Goal: Information Seeking & Learning: Learn about a topic

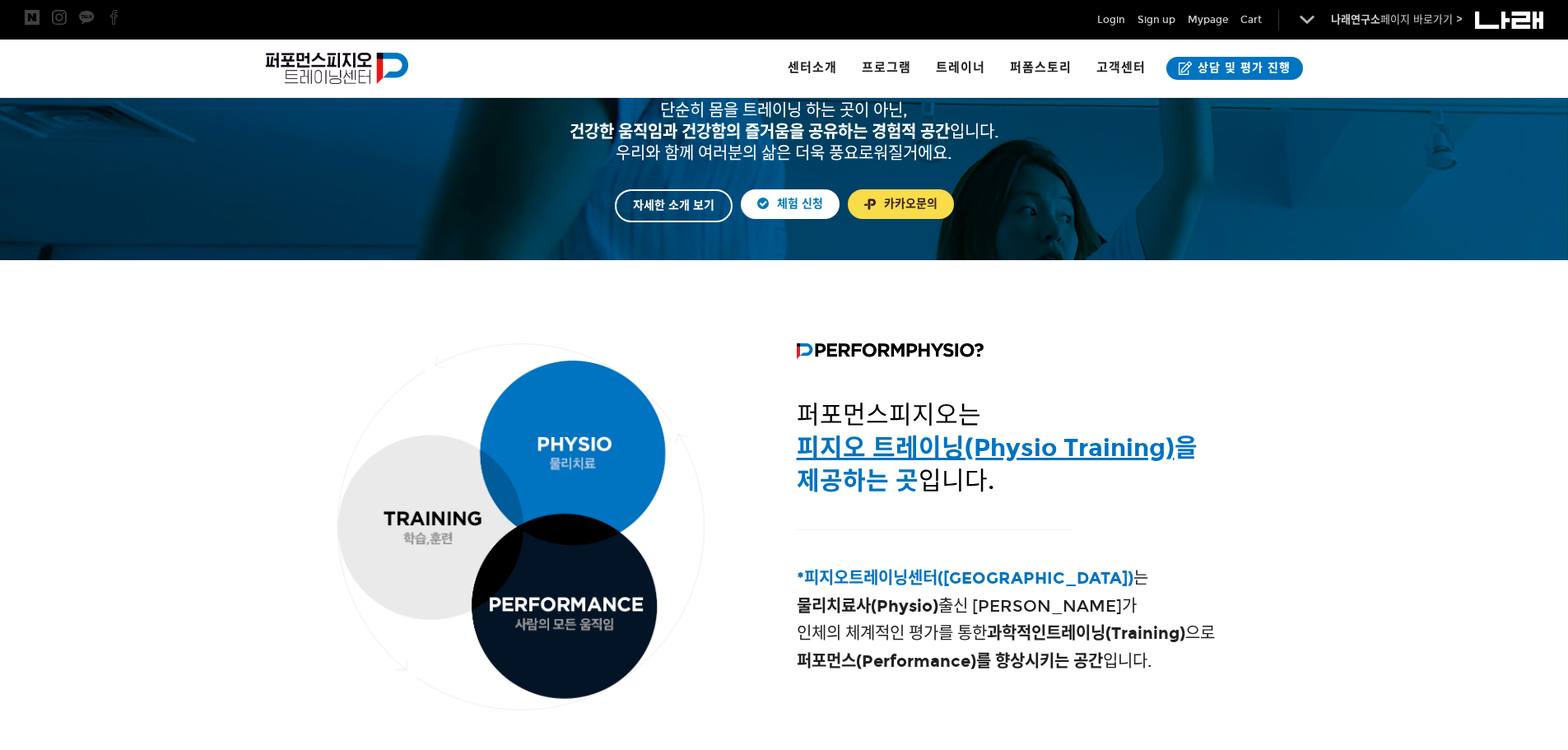
scroll to position [659, 0]
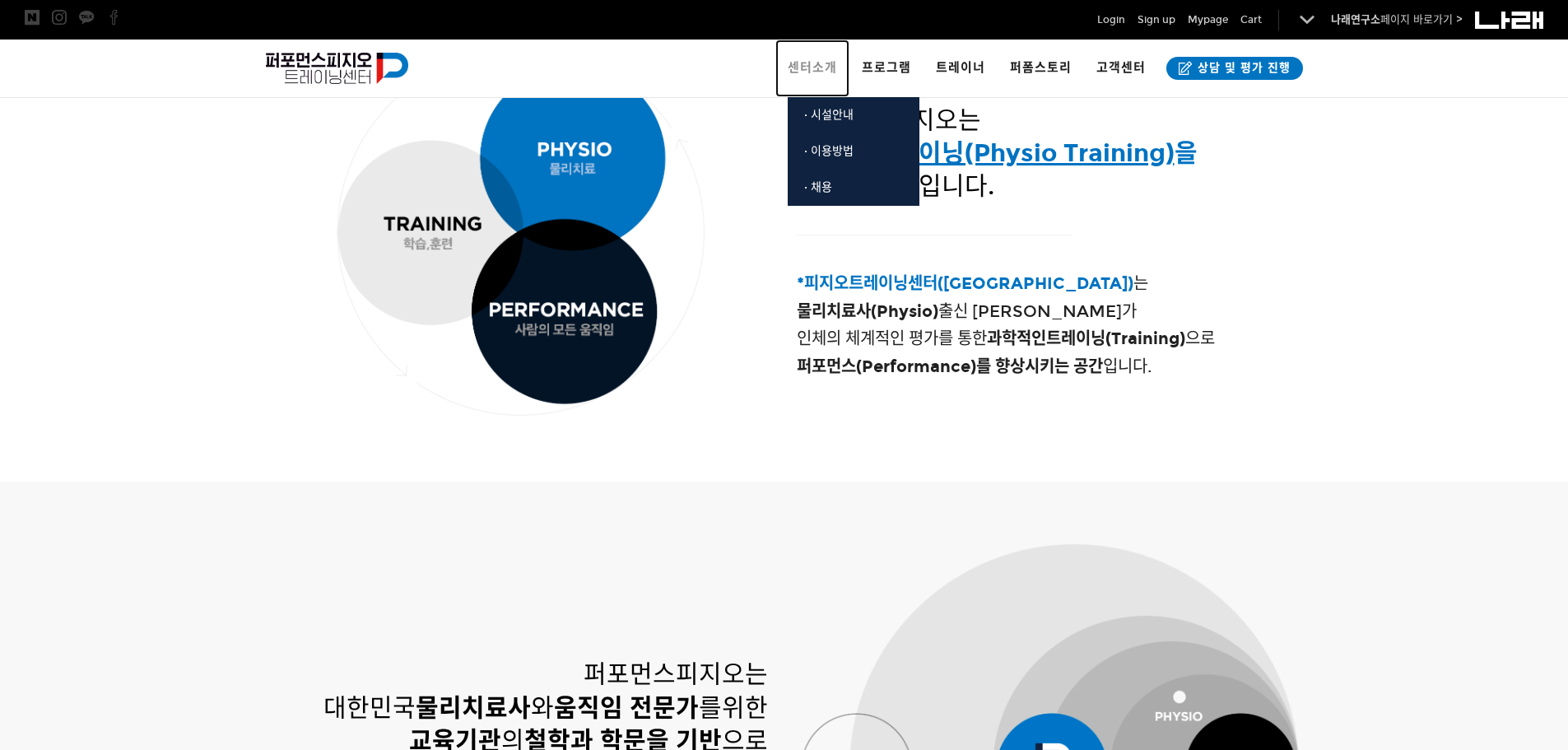
click at [816, 61] on span "센터소개" at bounding box center [812, 67] width 49 height 15
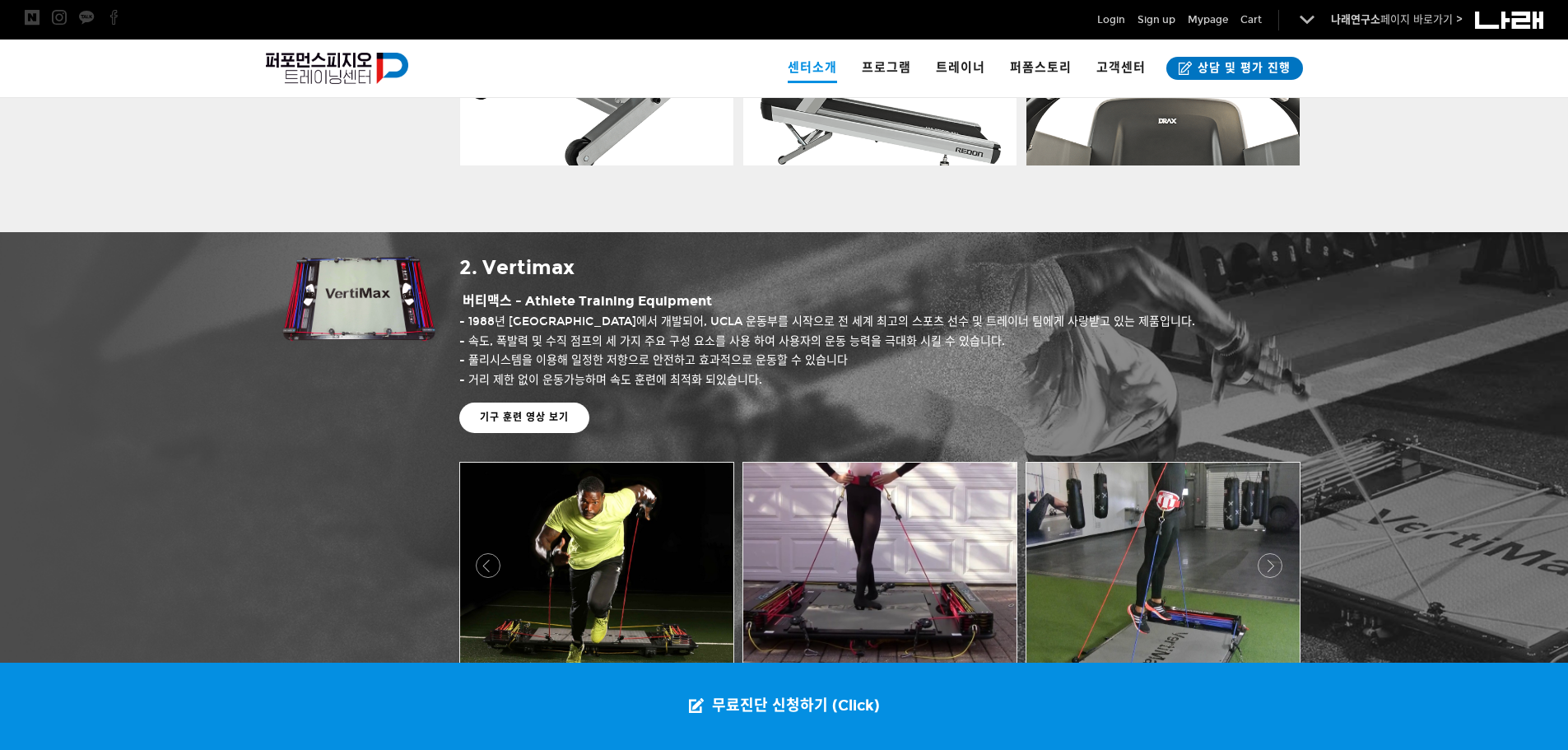
scroll to position [1729, 0]
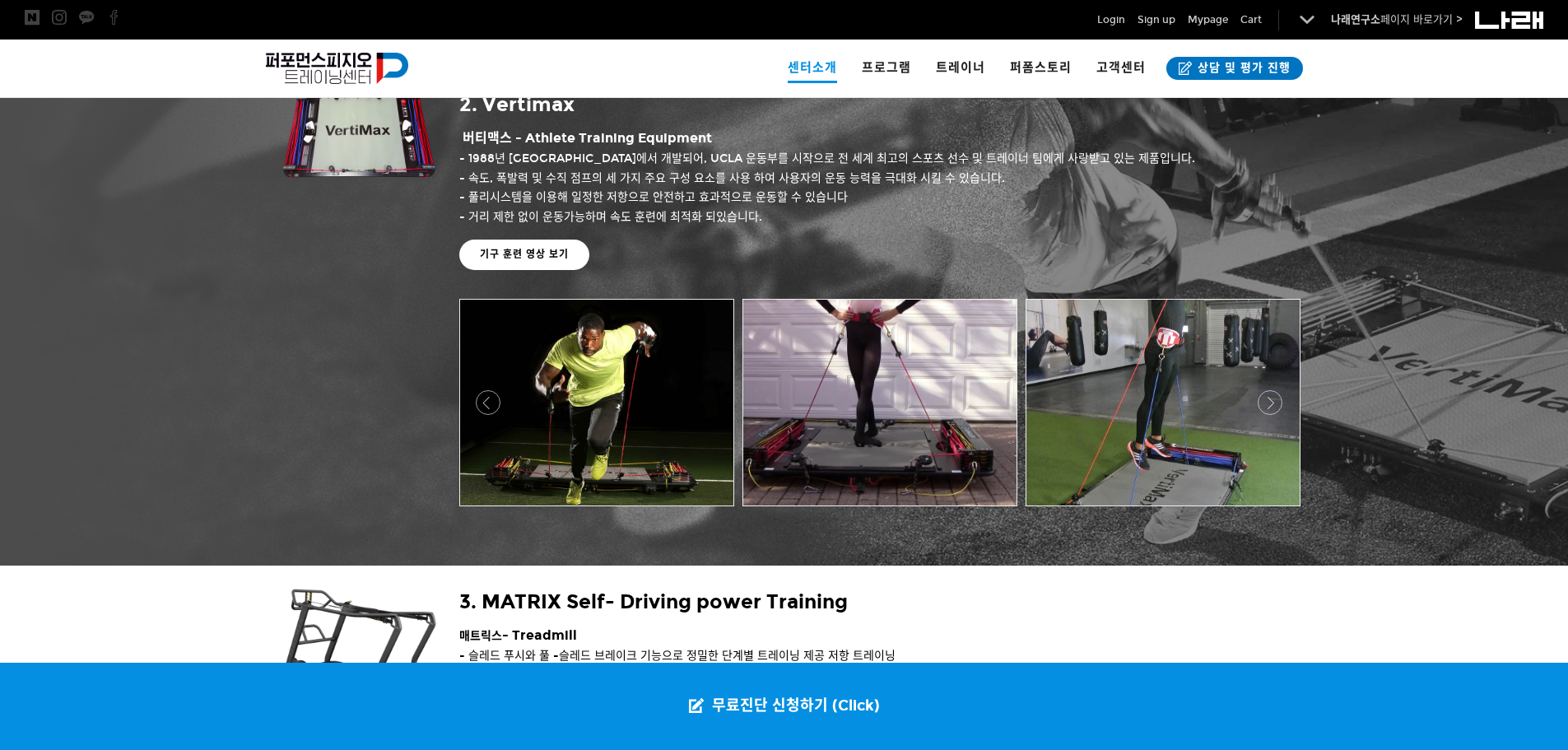
click at [533, 405] on div at bounding box center [597, 402] width 273 height 206
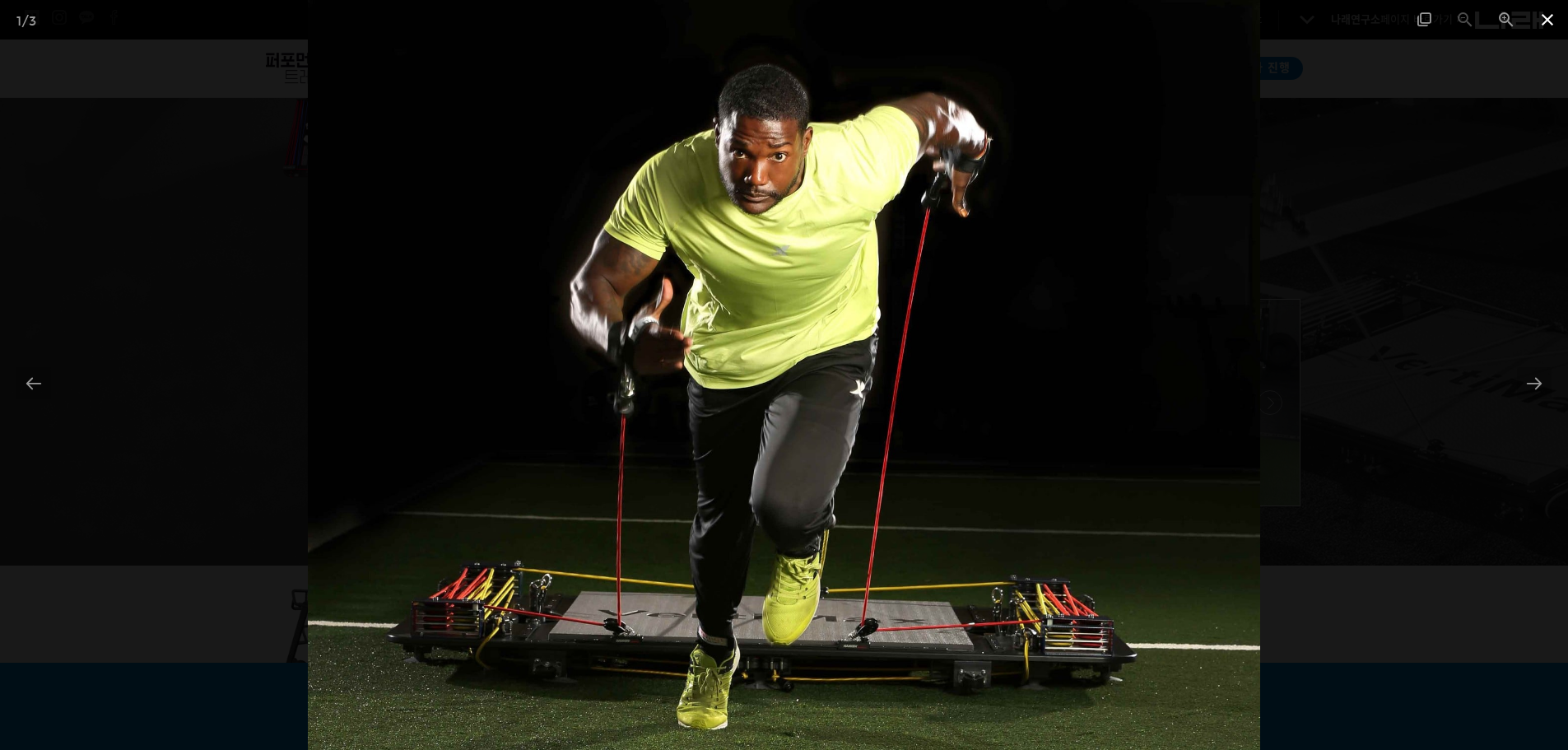
click at [1543, 20] on span at bounding box center [1547, 19] width 41 height 39
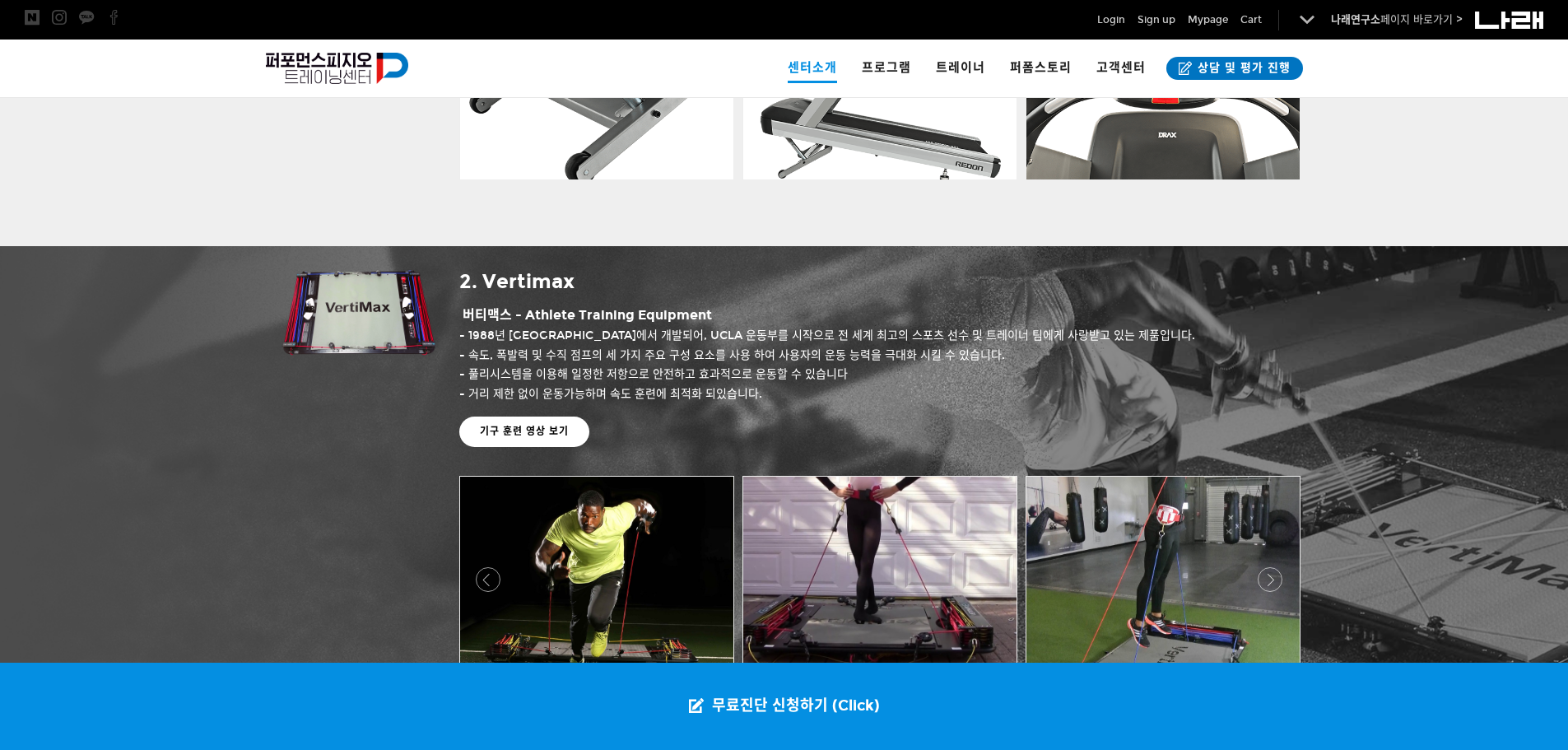
scroll to position [1482, 0]
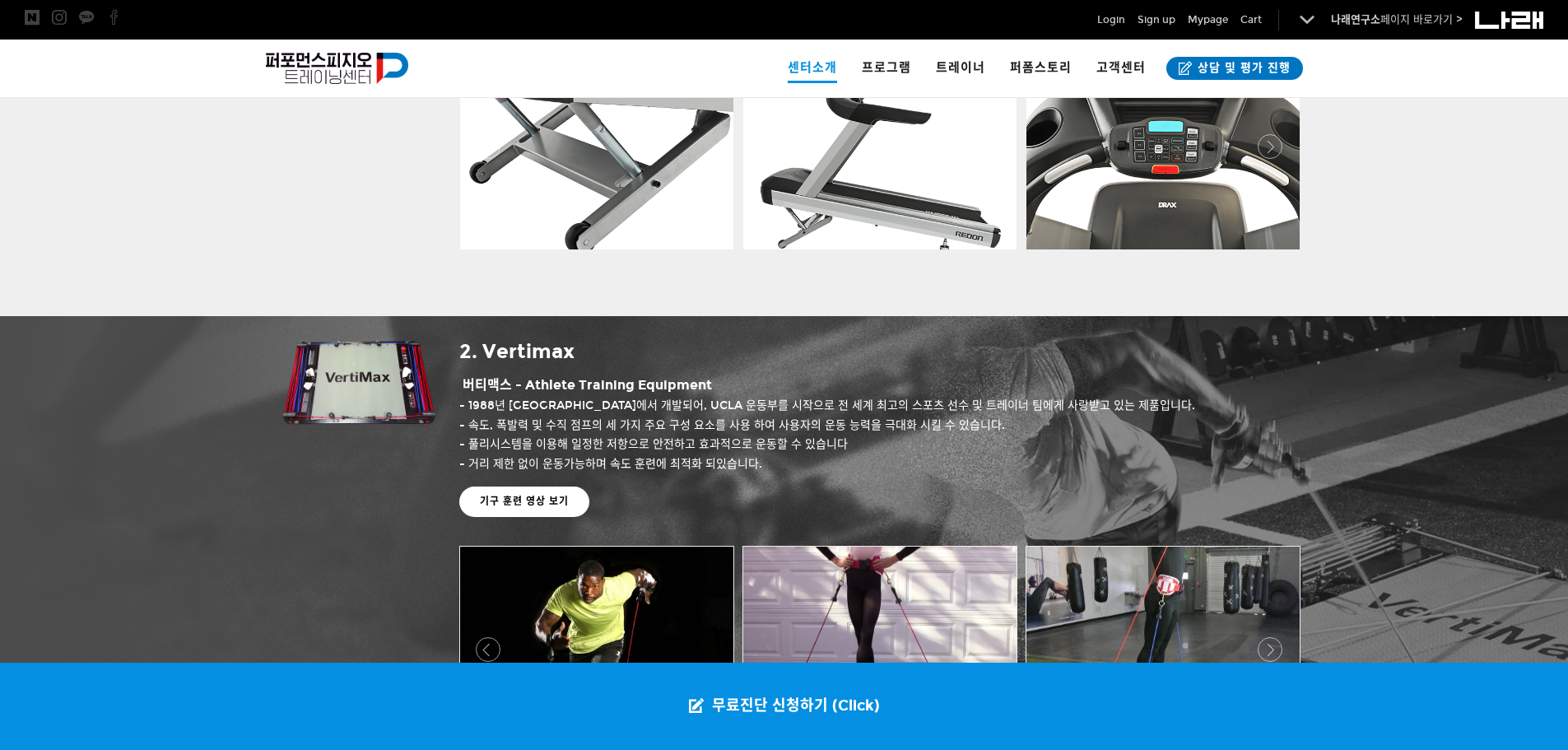
drag, startPoint x: 549, startPoint y: 481, endPoint x: 544, endPoint y: 508, distance: 27.5
click at [550, 484] on div "기구 훈련 영상 보기" at bounding box center [879, 501] width 865 height 55
click at [544, 508] on link "기구 훈련 영상 보기" at bounding box center [524, 501] width 130 height 31
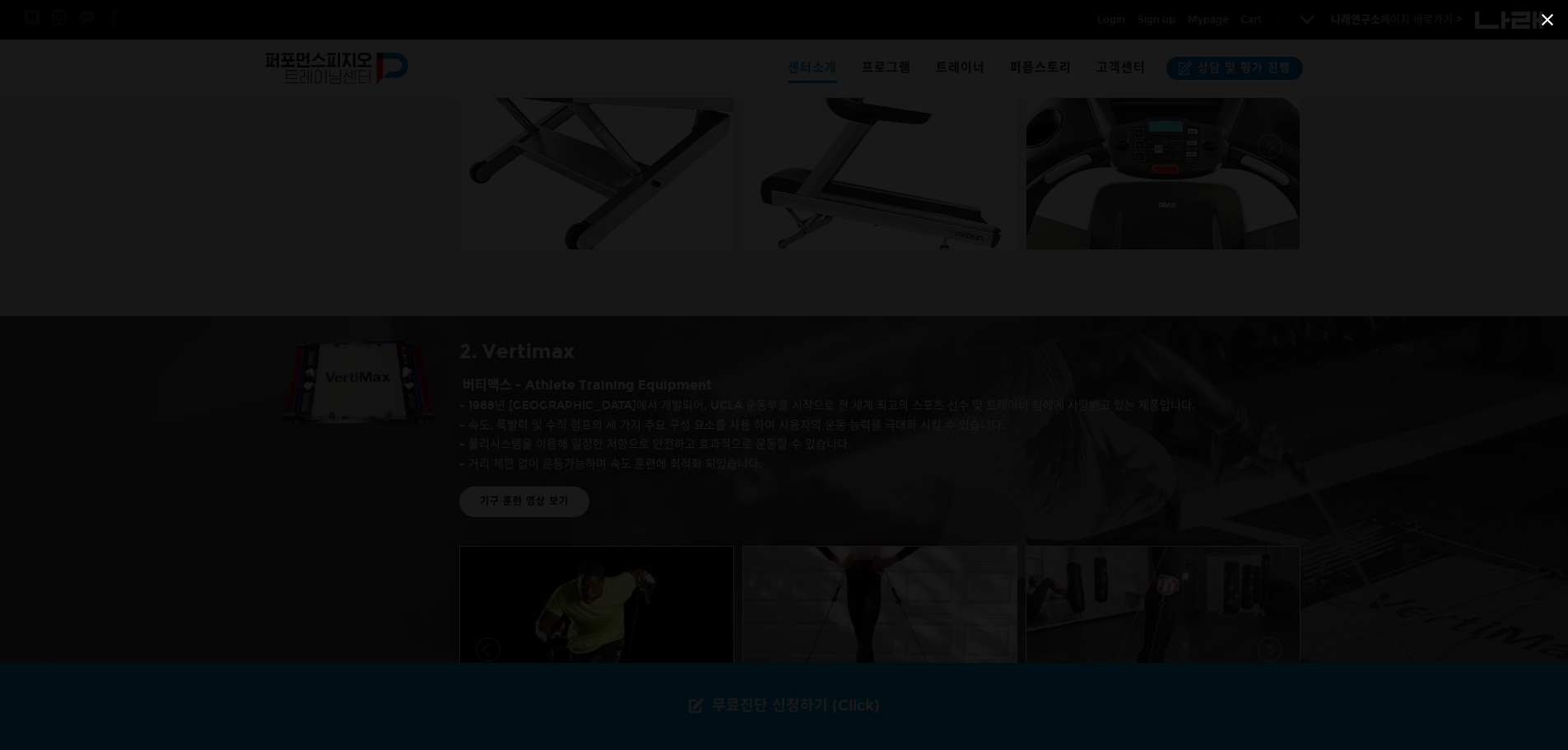
click at [1540, 33] on span at bounding box center [1547, 19] width 41 height 39
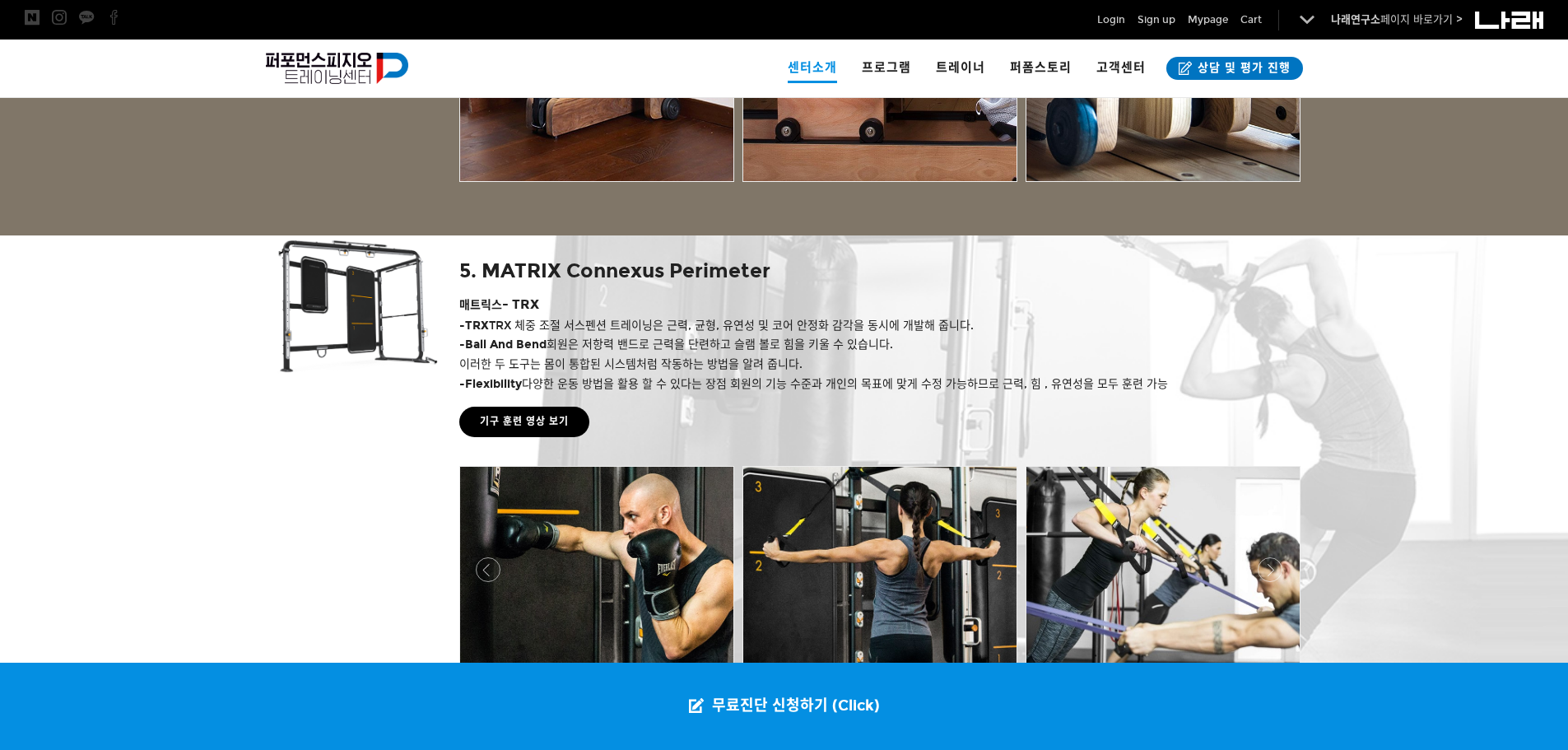
scroll to position [3289, 0]
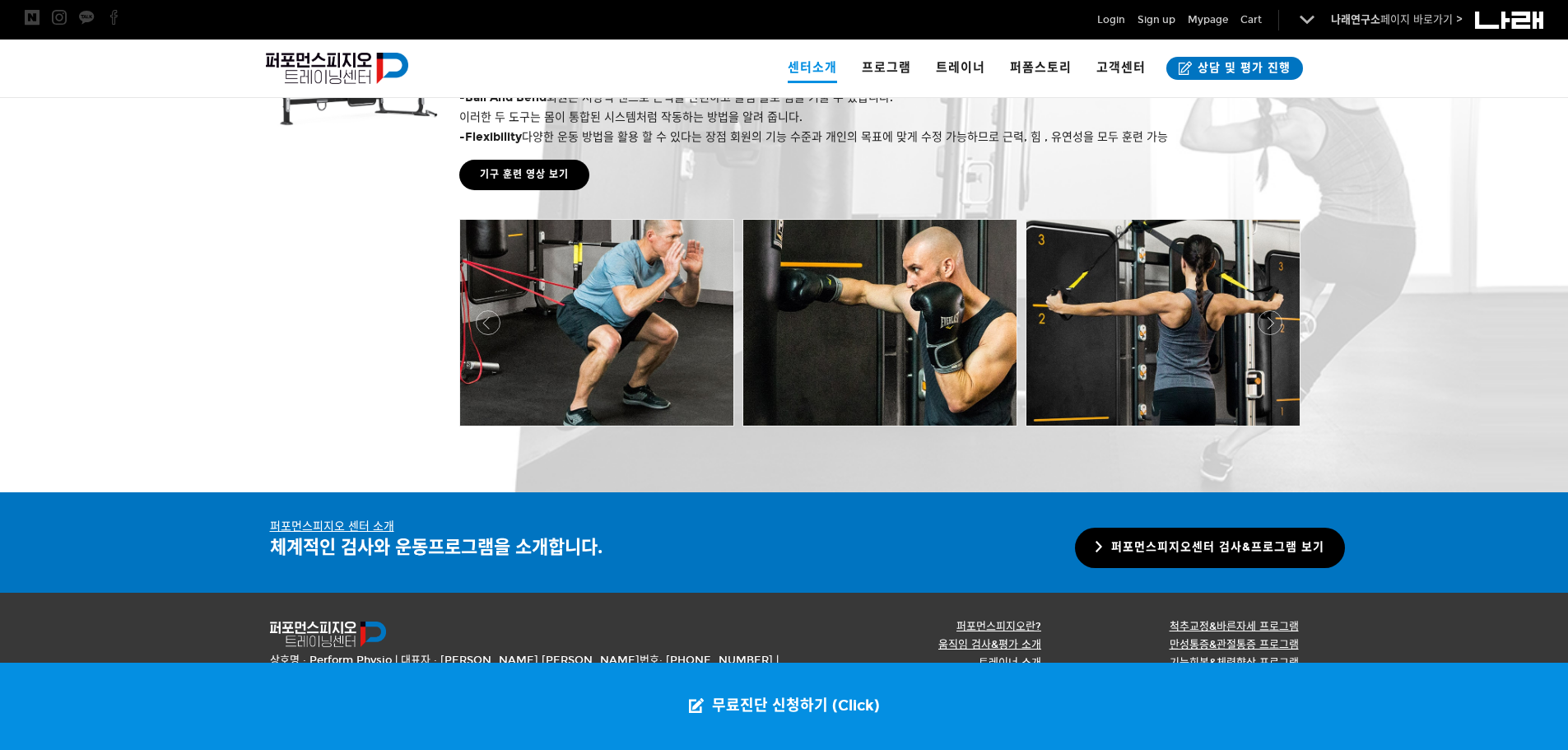
click at [1164, 541] on link "퍼포먼스피지오센터 검사&프로그램 보기" at bounding box center [1210, 548] width 270 height 40
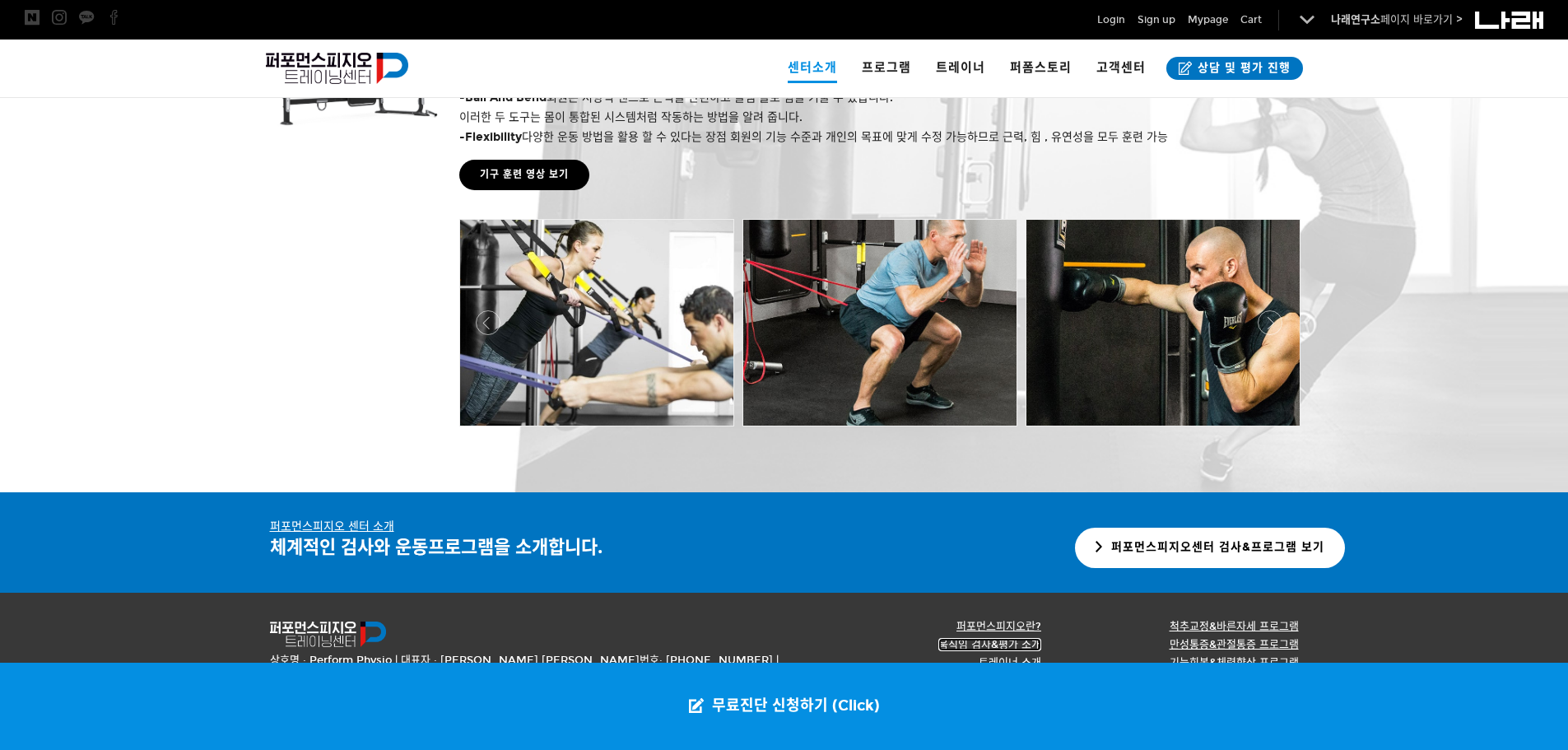
click at [1001, 641] on u "움직임 검사&평가 소개" at bounding box center [989, 644] width 102 height 13
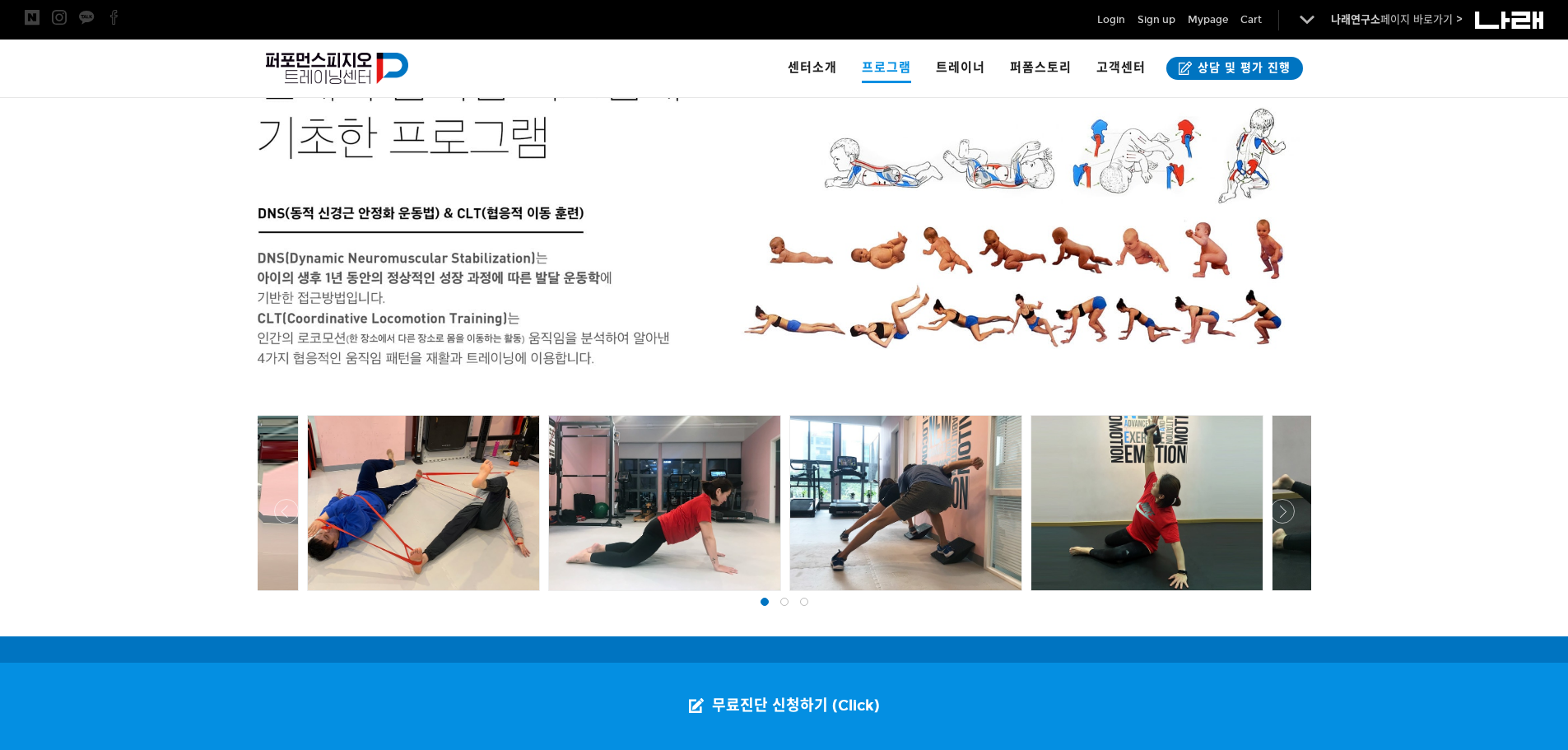
scroll to position [2846, 0]
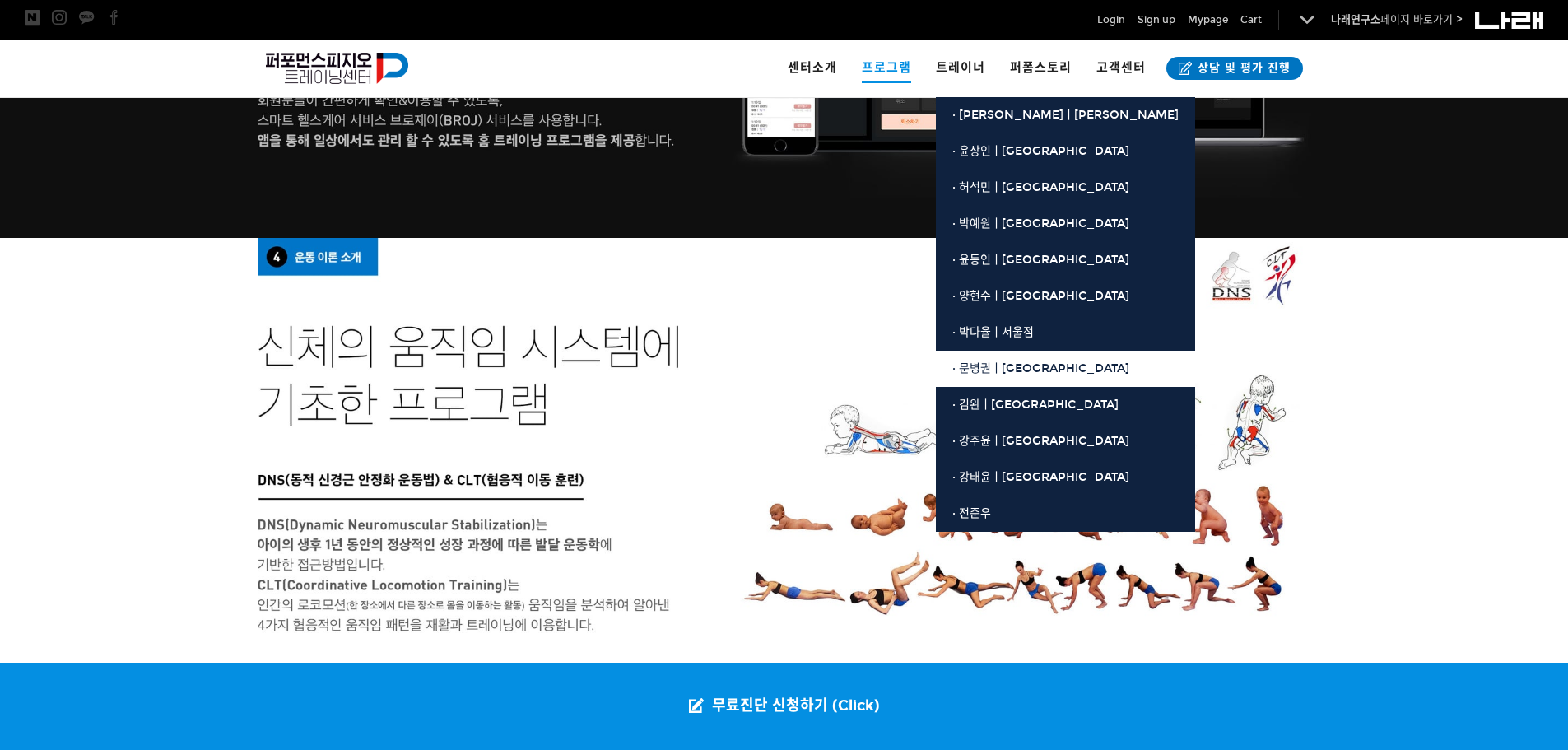
click at [1005, 378] on link "· 문병권ㅣ[GEOGRAPHIC_DATA]" at bounding box center [1065, 368] width 259 height 36
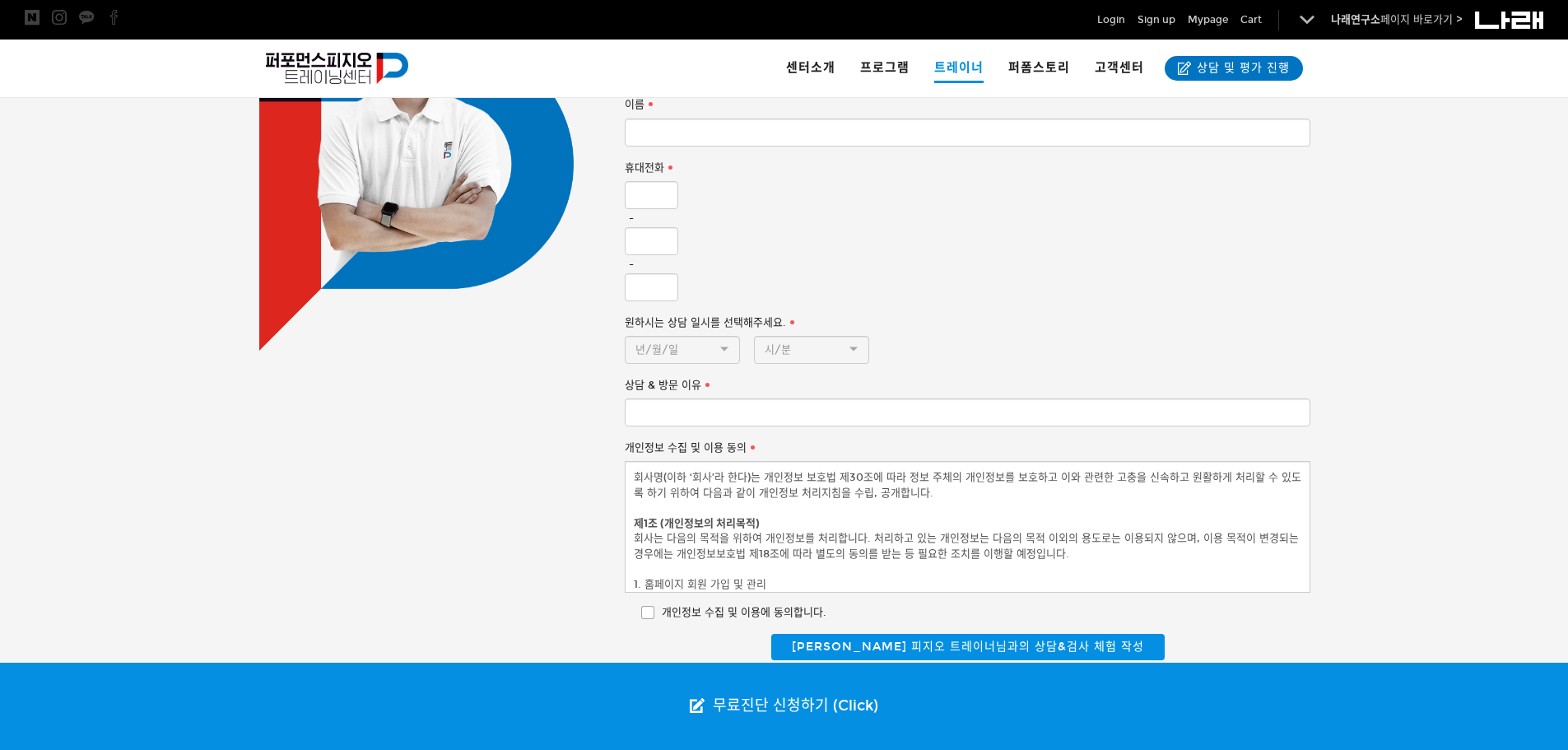
scroll to position [1218, 0]
